Goal: Entertainment & Leisure: Consume media (video, audio)

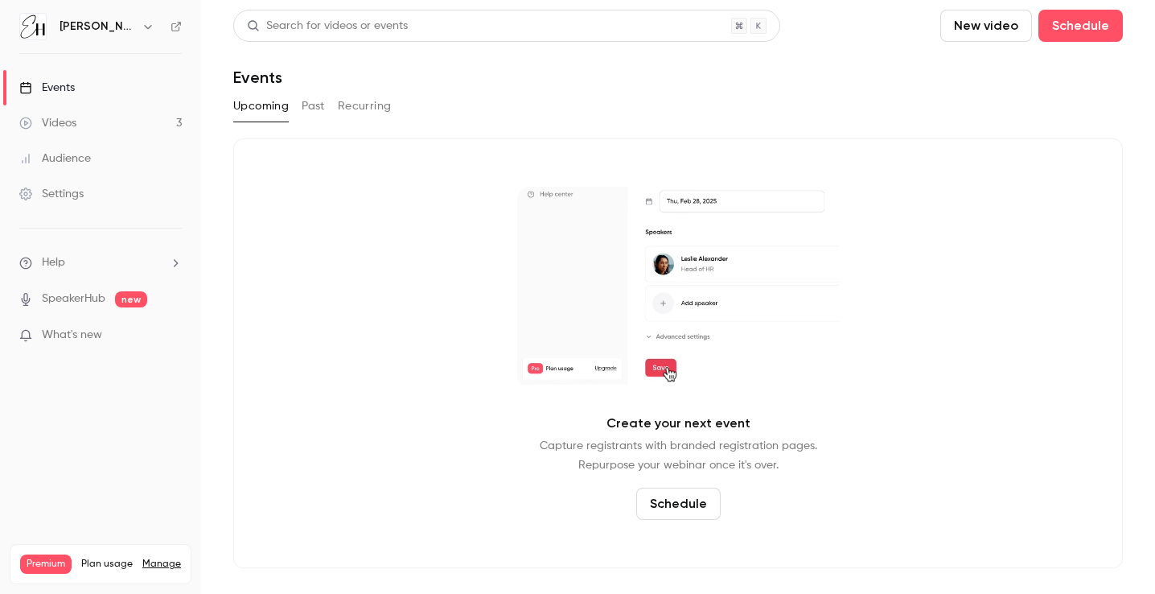
click at [113, 128] on link "Videos 3" at bounding box center [100, 122] width 201 height 35
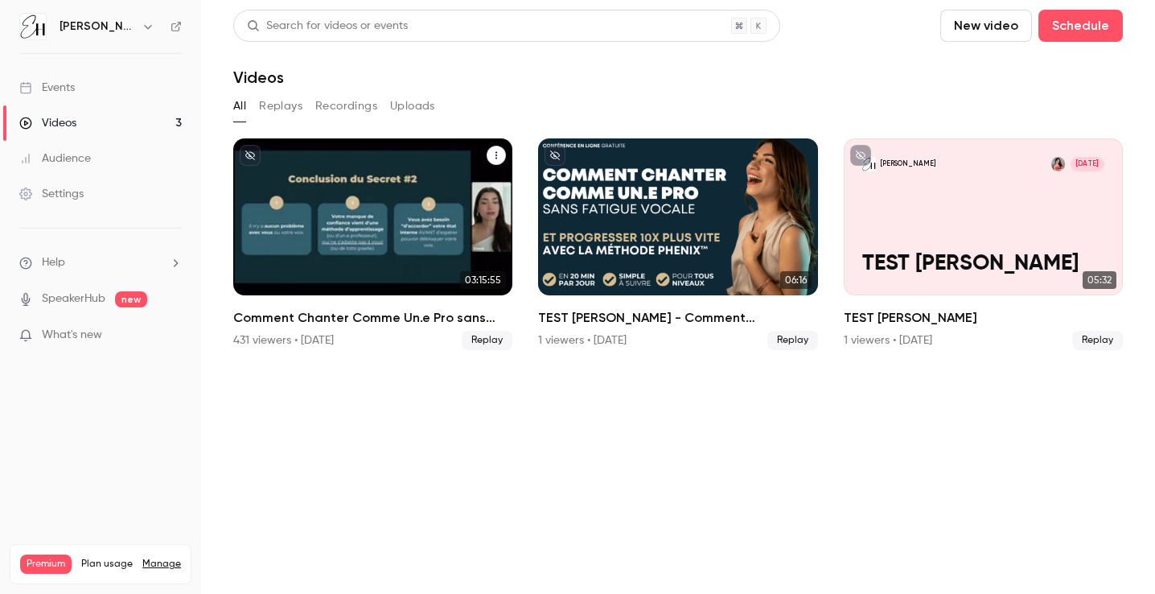
click at [433, 190] on div "Comment Chanter Comme Un.e Pro sans Fatigue Vocale ⭐️ par Elena Hurstel" at bounding box center [372, 216] width 279 height 157
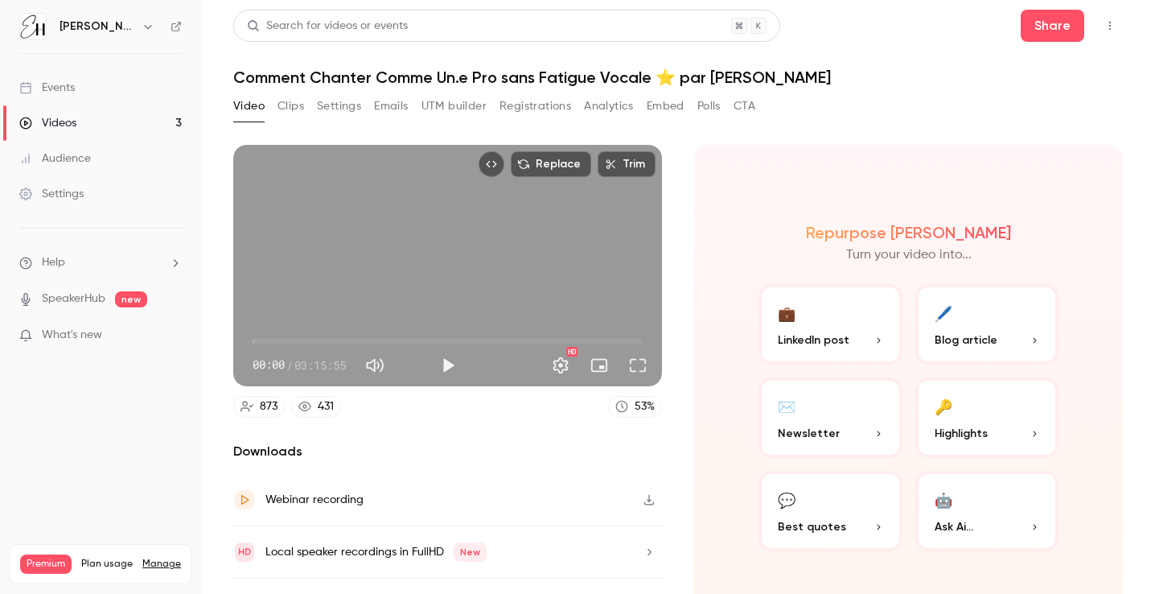
scroll to position [36, 0]
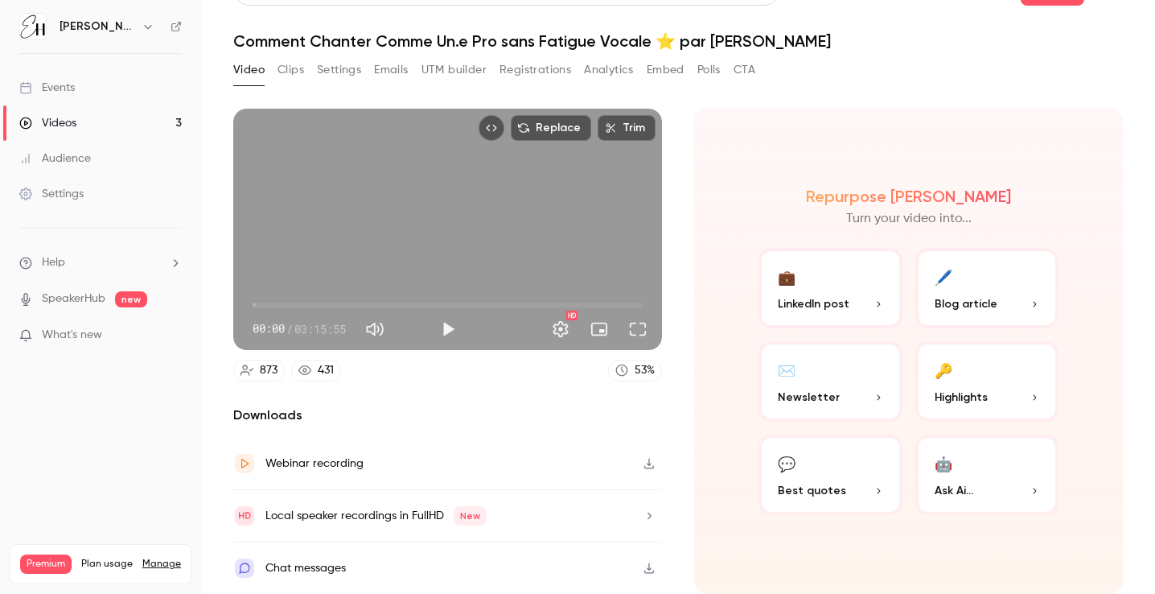
click at [359, 464] on div "Webinar recording" at bounding box center [314, 463] width 98 height 19
click at [284, 71] on button "Clips" at bounding box center [290, 70] width 27 height 26
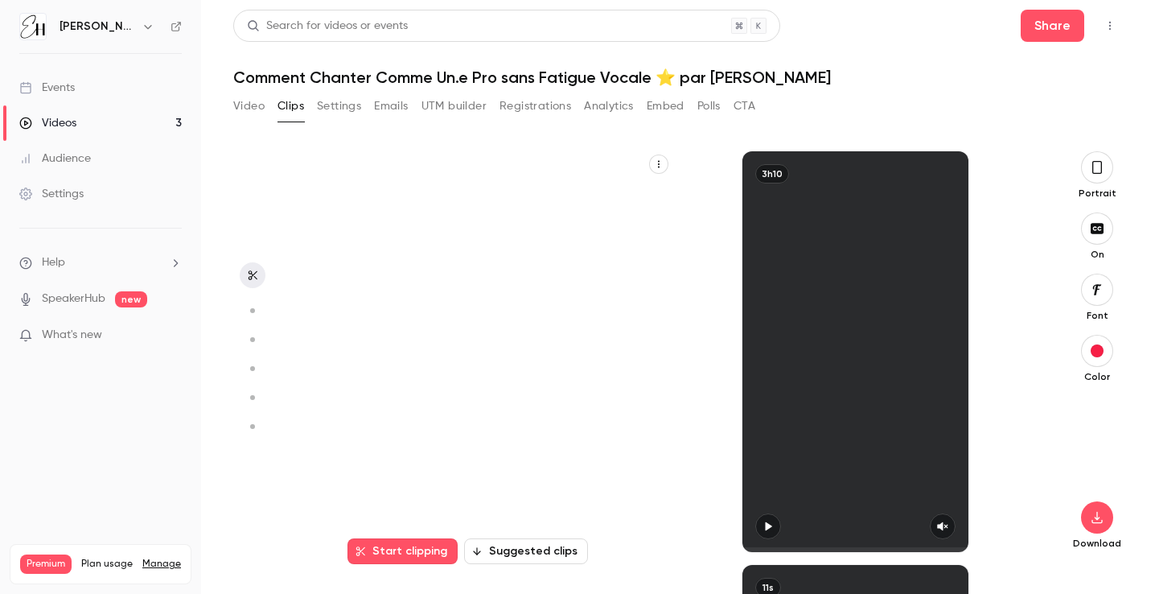
scroll to position [292, 0]
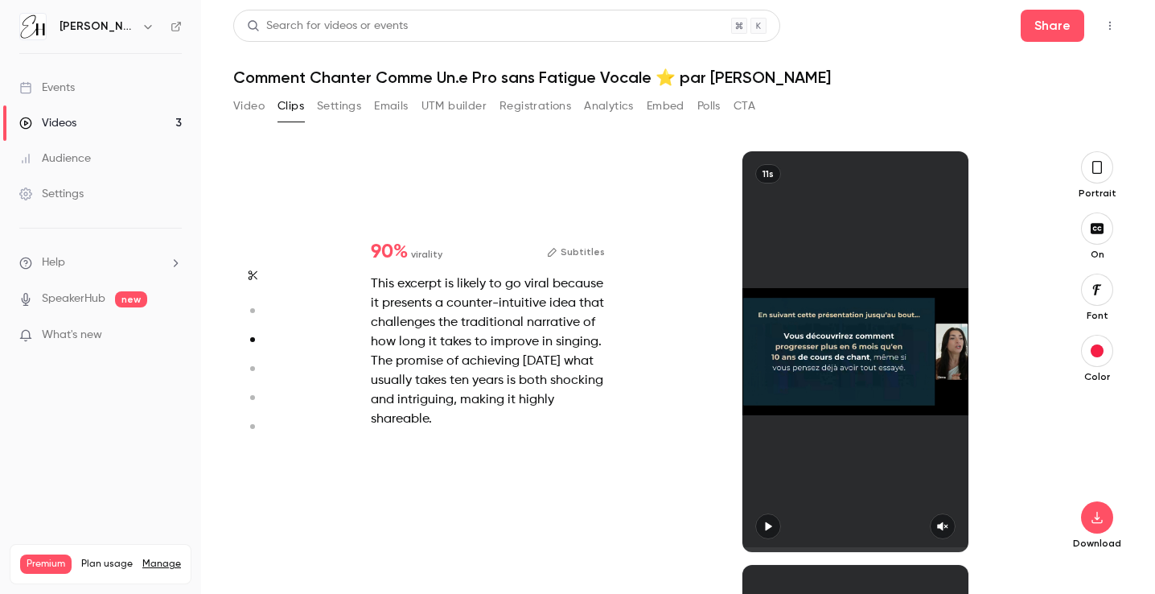
click at [399, 552] on div "90 % virality Subtitles This excerpt is likely to go viral because it presents …" at bounding box center [671, 351] width 735 height 400
click at [409, 550] on div "90 % virality Subtitles This excerpt is likely to go viral because it presents …" at bounding box center [671, 351] width 735 height 400
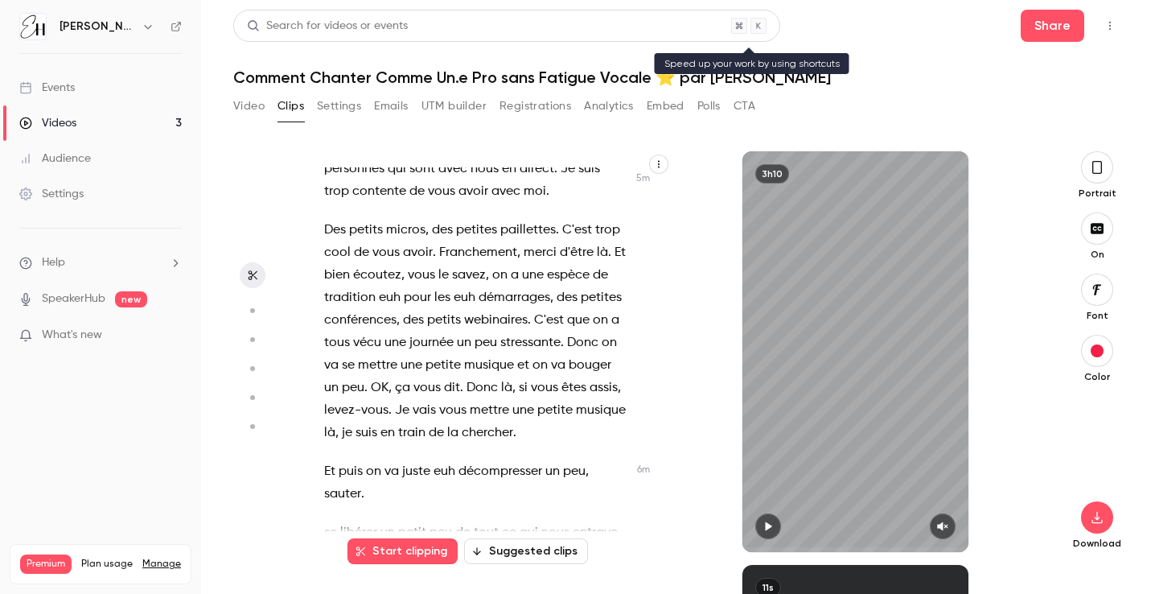
scroll to position [0, 0]
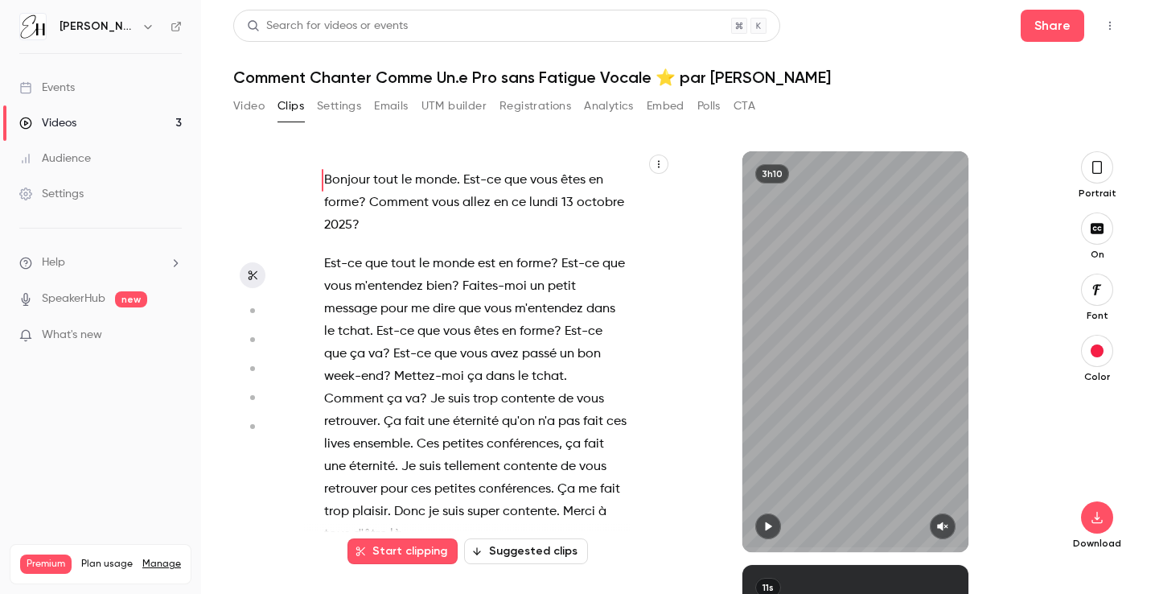
click at [767, 527] on icon "button" at bounding box center [769, 526] width 6 height 9
click at [772, 526] on icon "button" at bounding box center [768, 525] width 13 height 11
click at [760, 528] on button "button" at bounding box center [768, 526] width 26 height 26
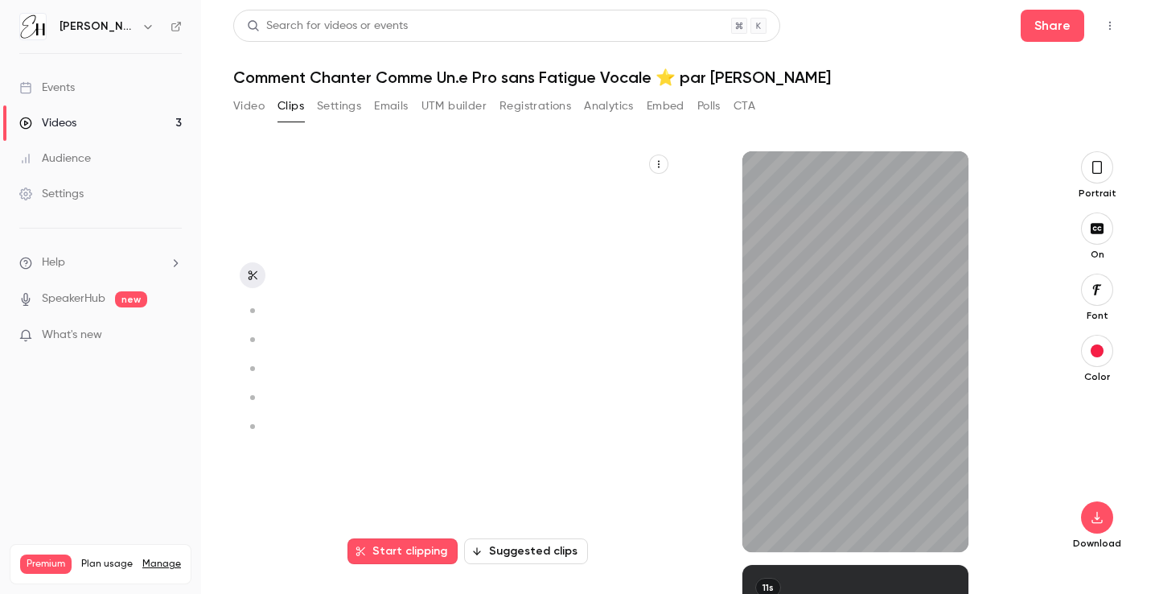
click at [1091, 353] on div "button" at bounding box center [1097, 350] width 13 height 13
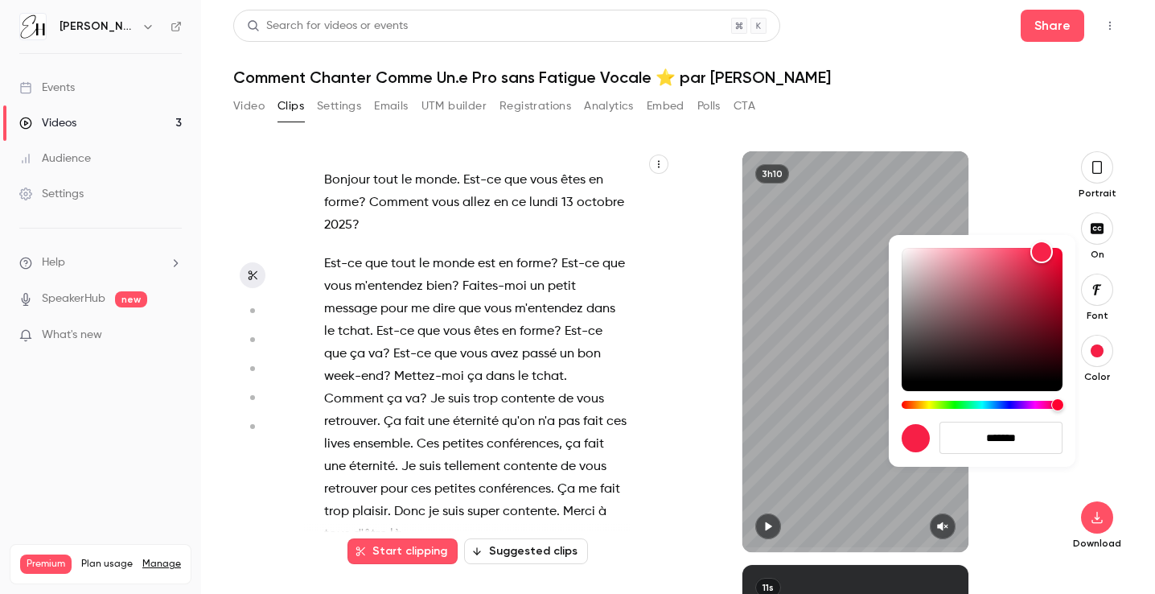
click at [1100, 298] on div at bounding box center [577, 297] width 1155 height 594
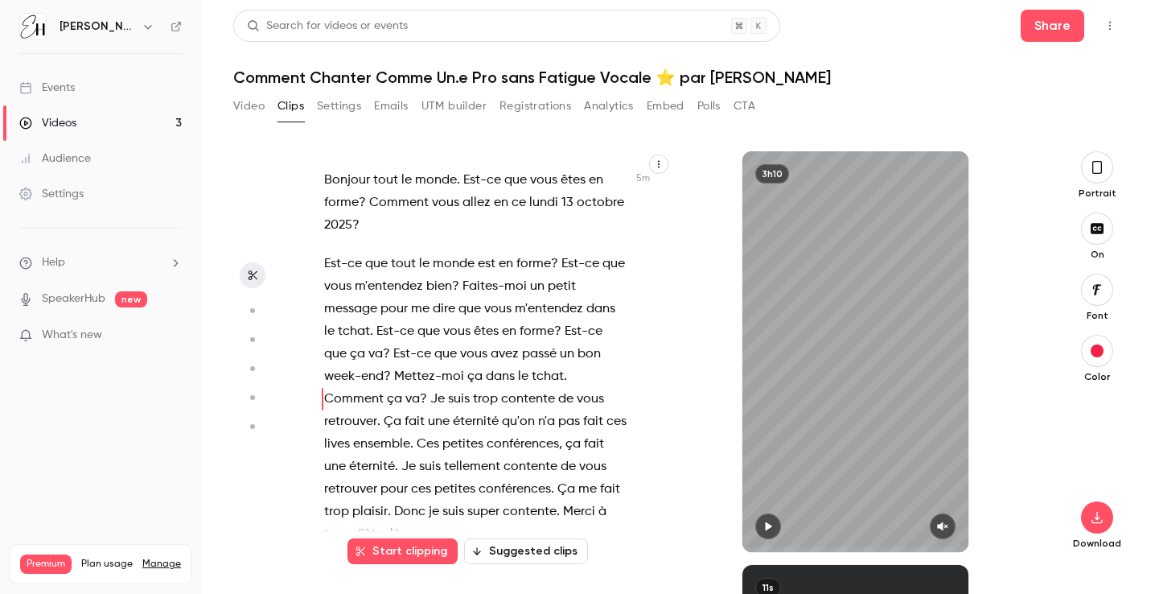
scroll to position [17, 0]
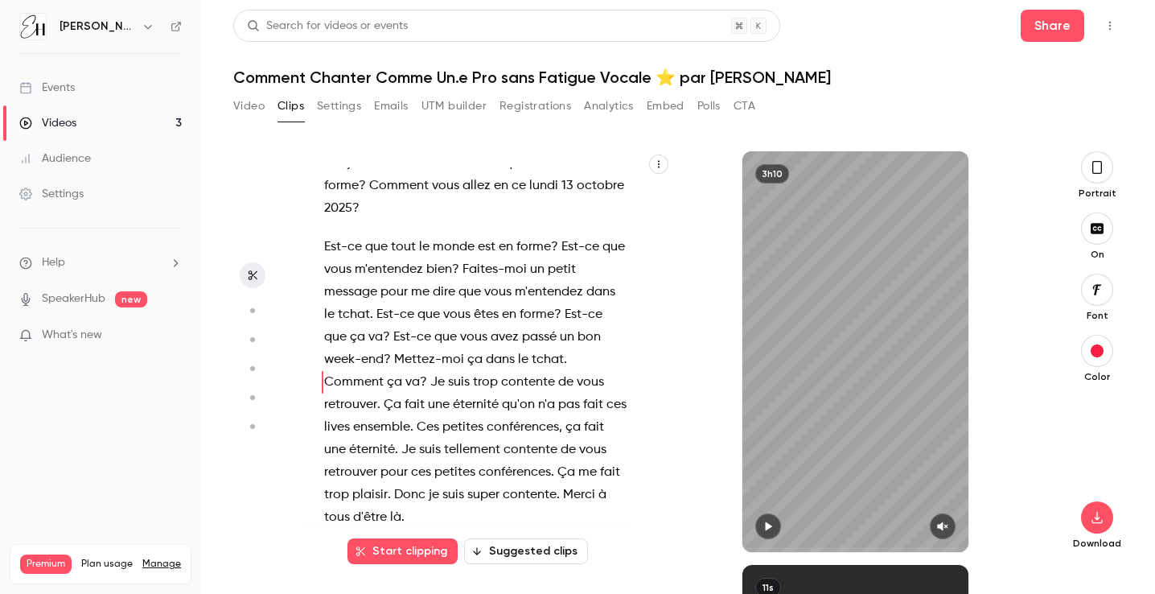
click at [1102, 293] on icon "button" at bounding box center [1097, 289] width 18 height 13
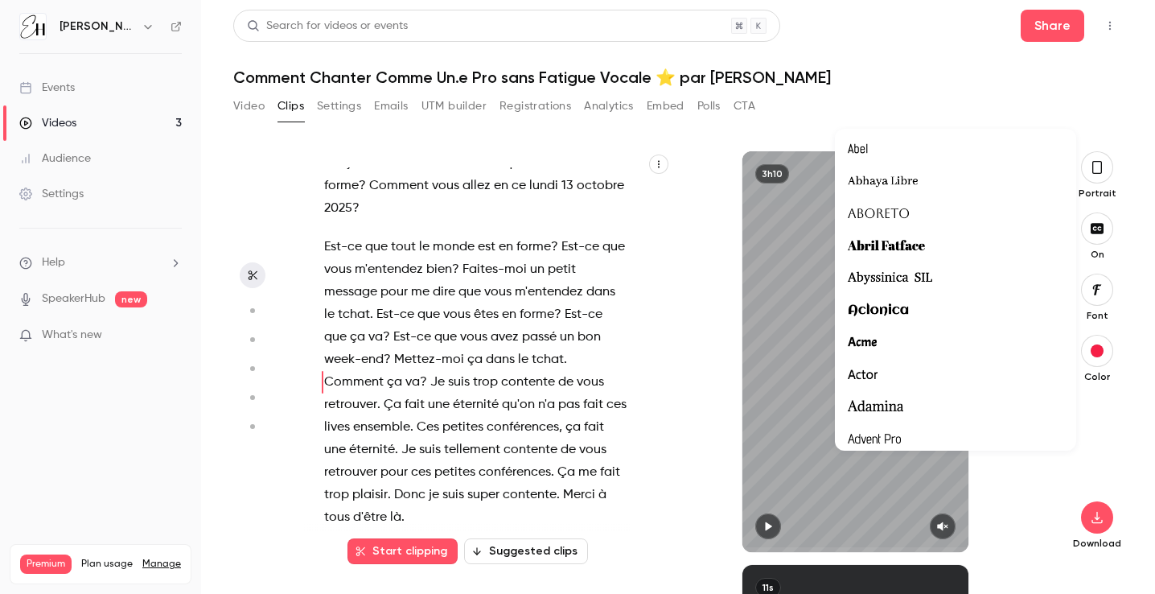
scroll to position [237, 0]
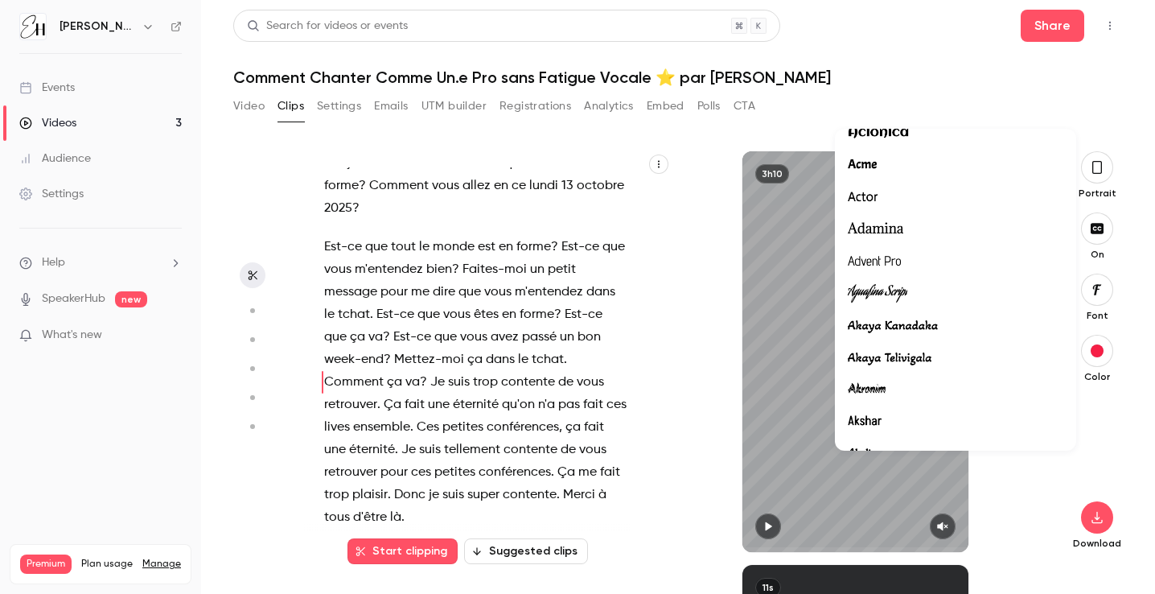
click at [889, 195] on div at bounding box center [956, 197] width 216 height 21
click at [955, 35] on div at bounding box center [577, 297] width 1155 height 594
click at [916, 18] on div at bounding box center [577, 297] width 1155 height 594
type input "****"
